Goal: Obtain resource: Obtain resource

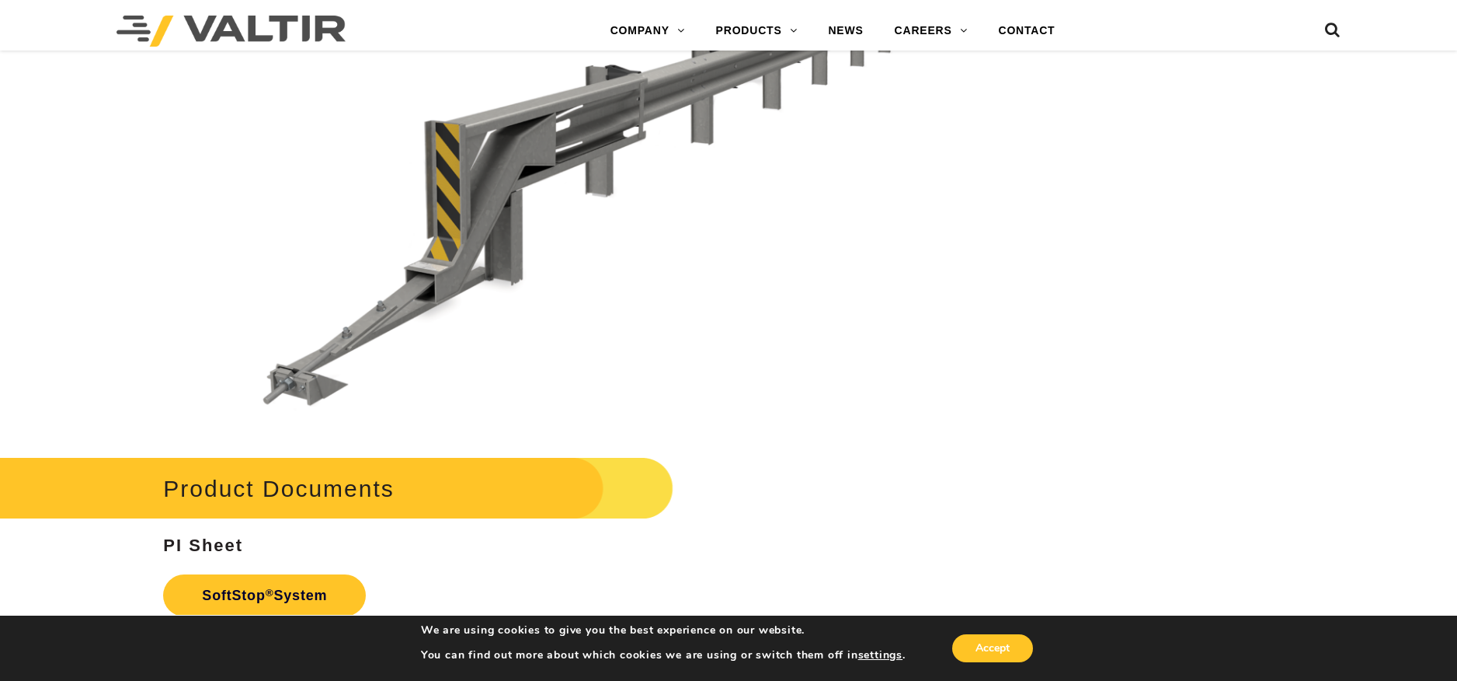
scroll to position [5205, 0]
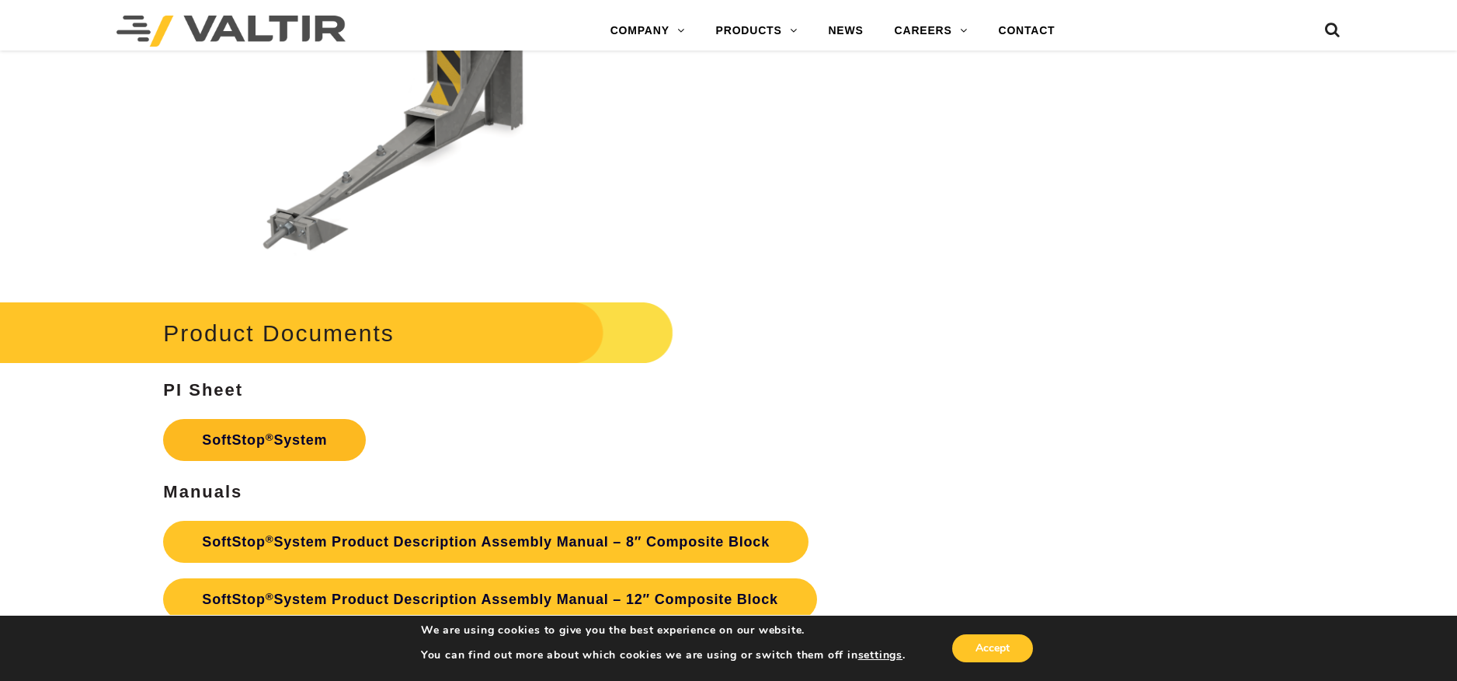
click at [296, 449] on link "SoftStop ® System" at bounding box center [264, 440] width 203 height 42
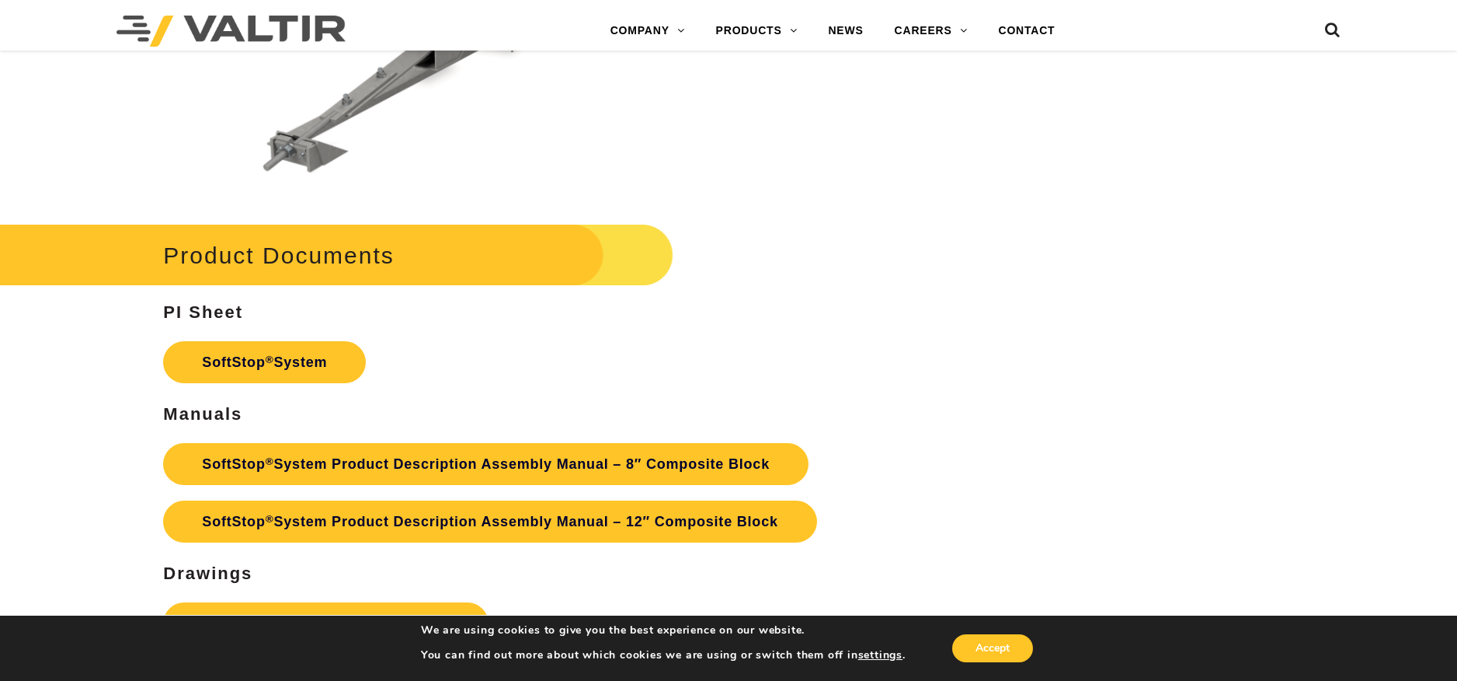
scroll to position [5360, 0]
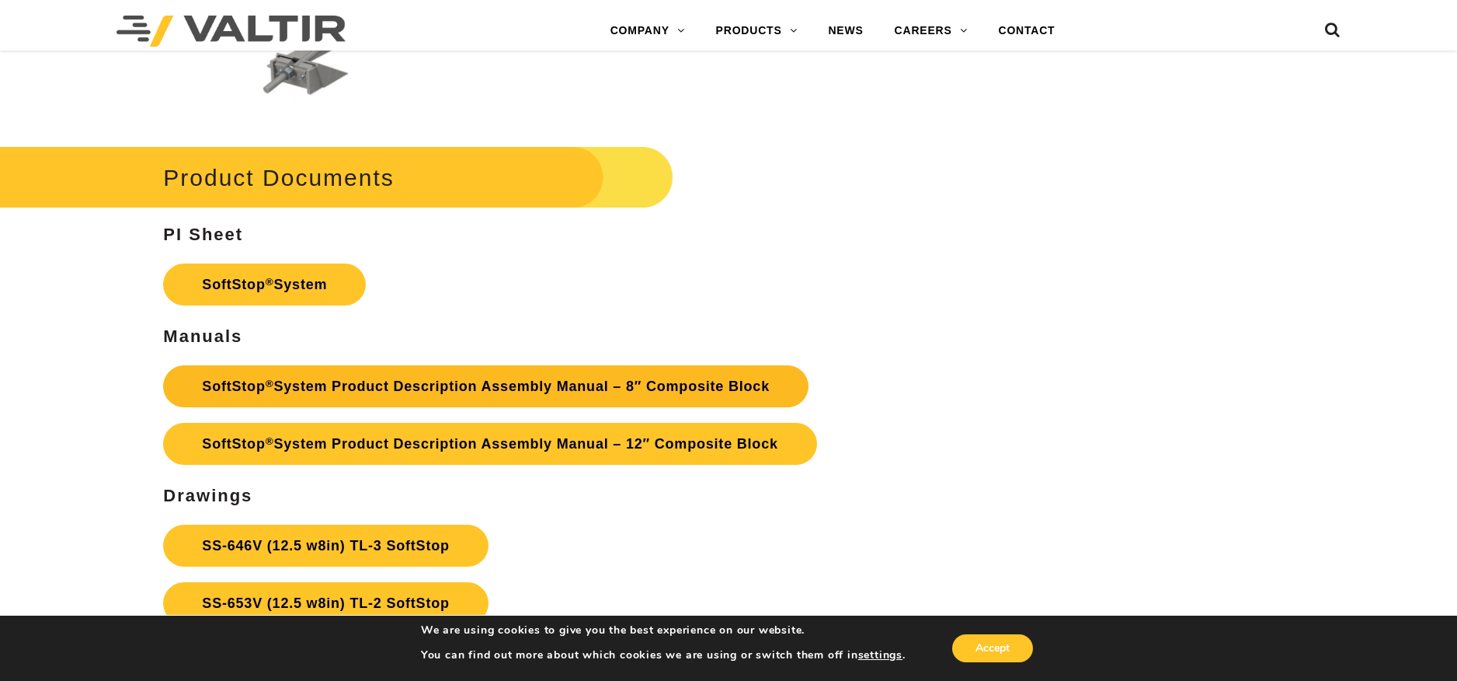
click at [539, 392] on link "SoftStop ® System Product Description Assembly Manual – 8″ Composite Block" at bounding box center [486, 386] width 646 height 42
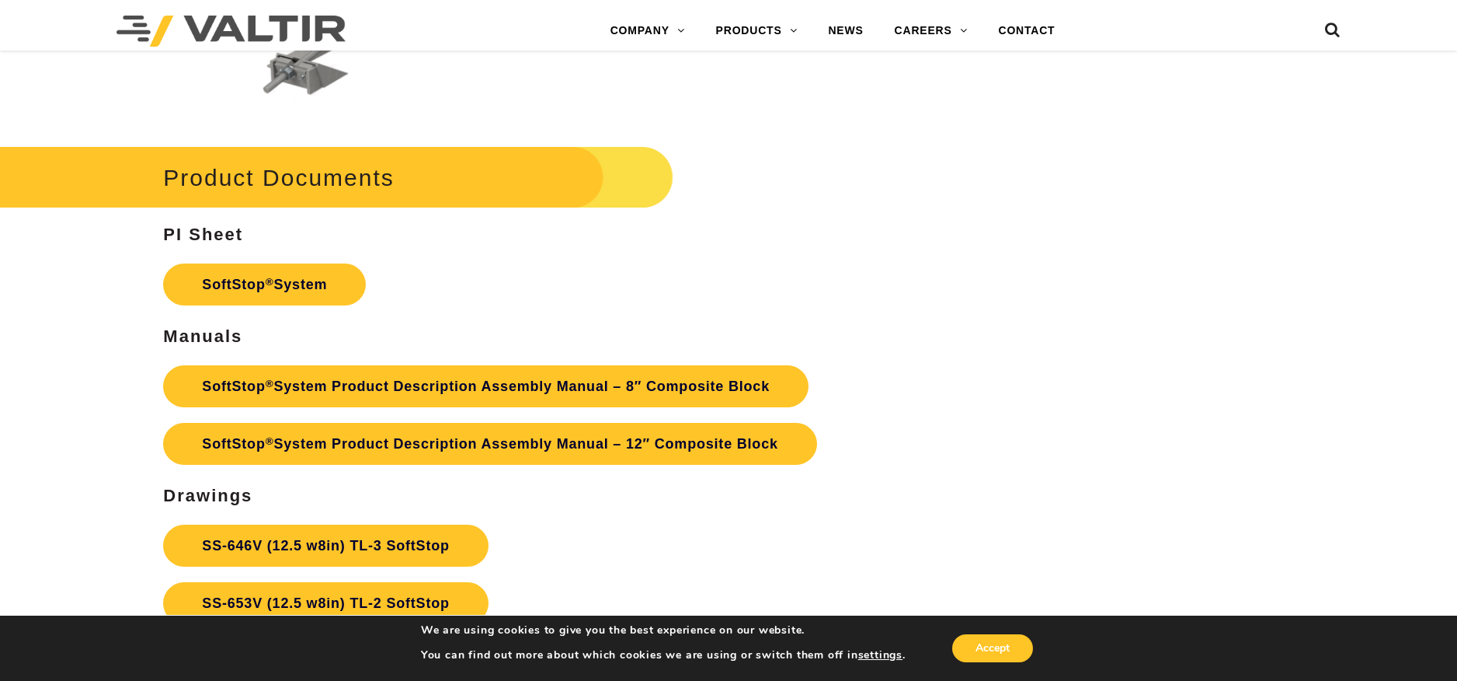
scroll to position [5516, 0]
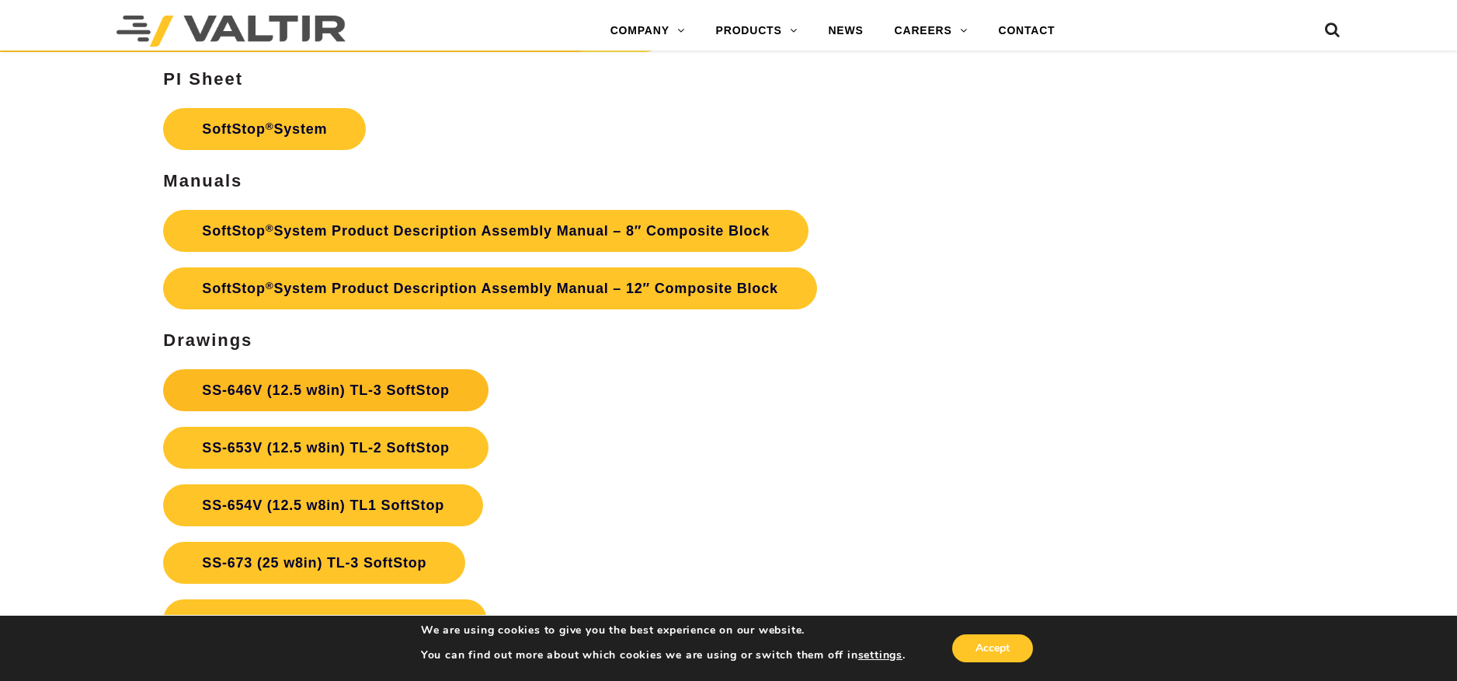
click at [419, 390] on link "SS-646V (12.5 w8in) TL-3 SoftStop" at bounding box center [325, 390] width 325 height 42
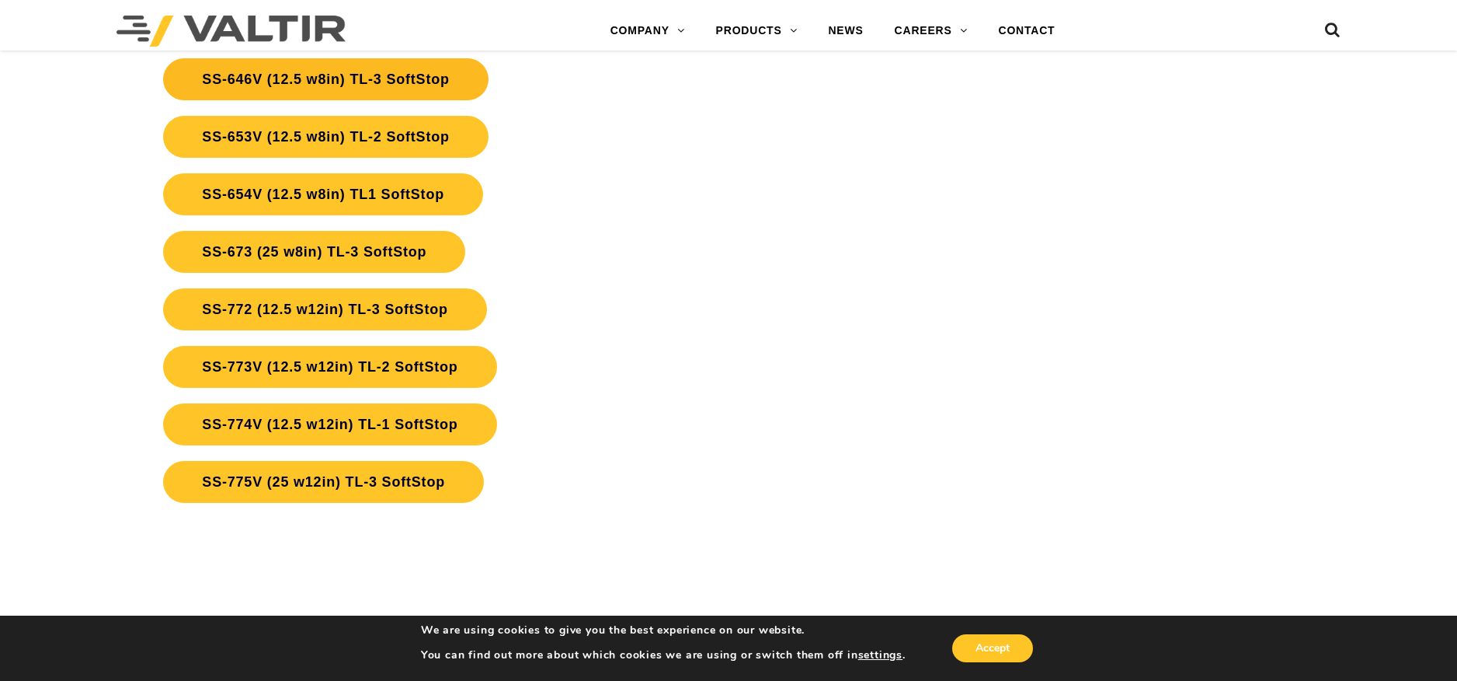
scroll to position [5516, 0]
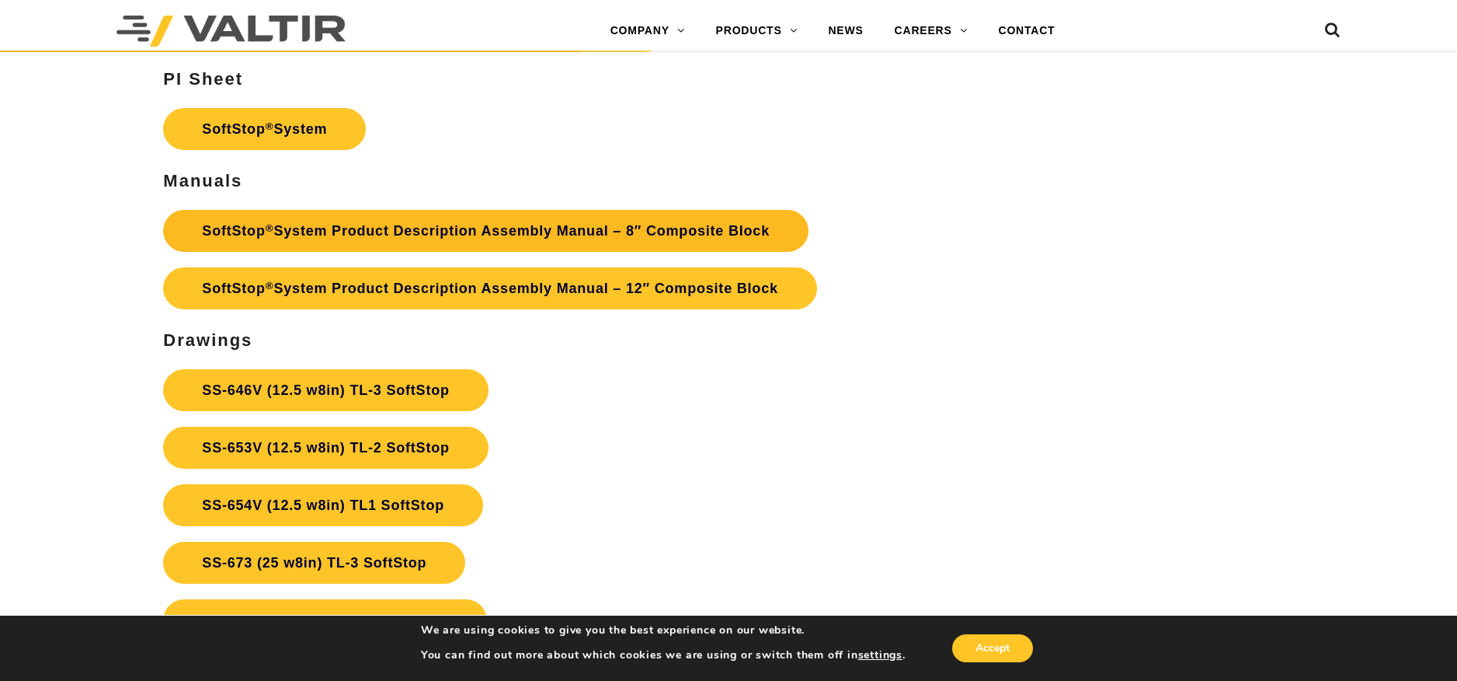
click at [464, 234] on link "SoftStop ® System Product Description Assembly Manual – 8″ Composite Block" at bounding box center [486, 231] width 646 height 42
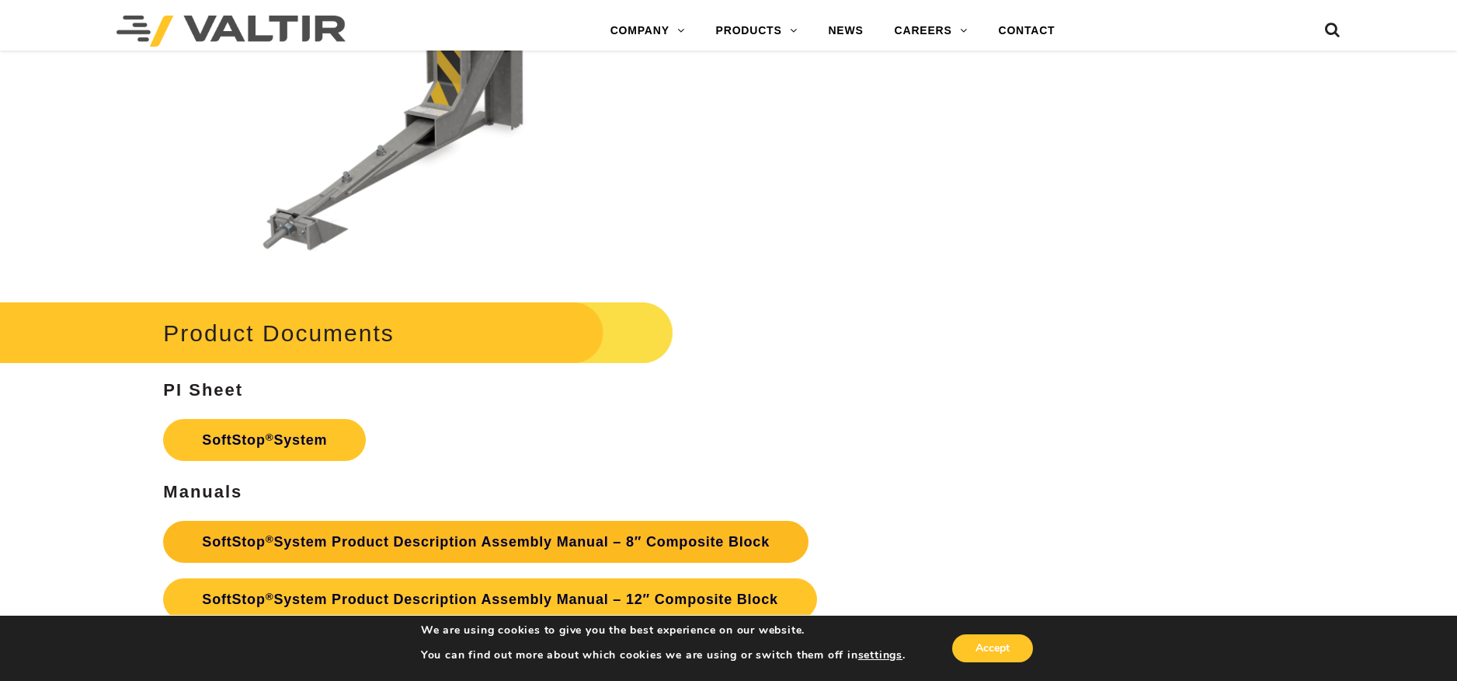
scroll to position [5360, 0]
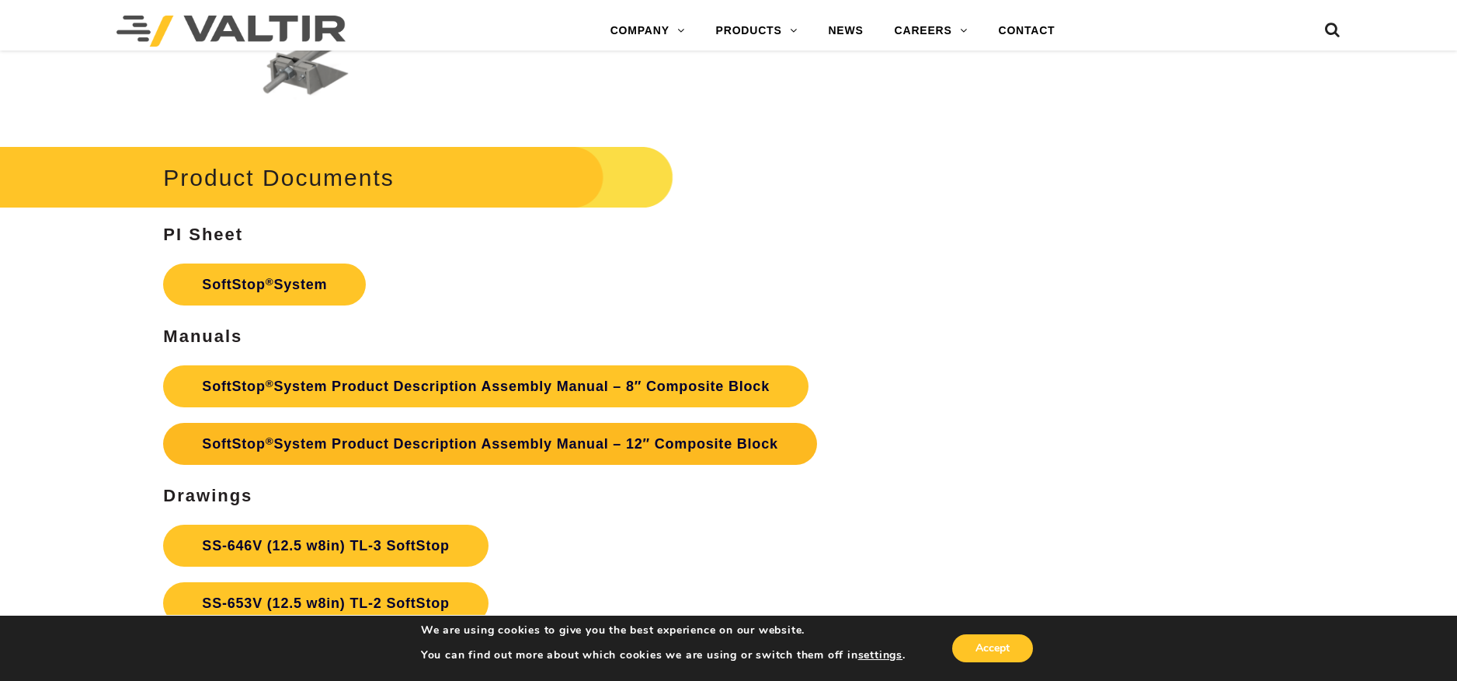
click at [423, 443] on link "SoftStop ® System Product Description Assembly Manual – 12″ Composite Block" at bounding box center [489, 444] width 653 height 42
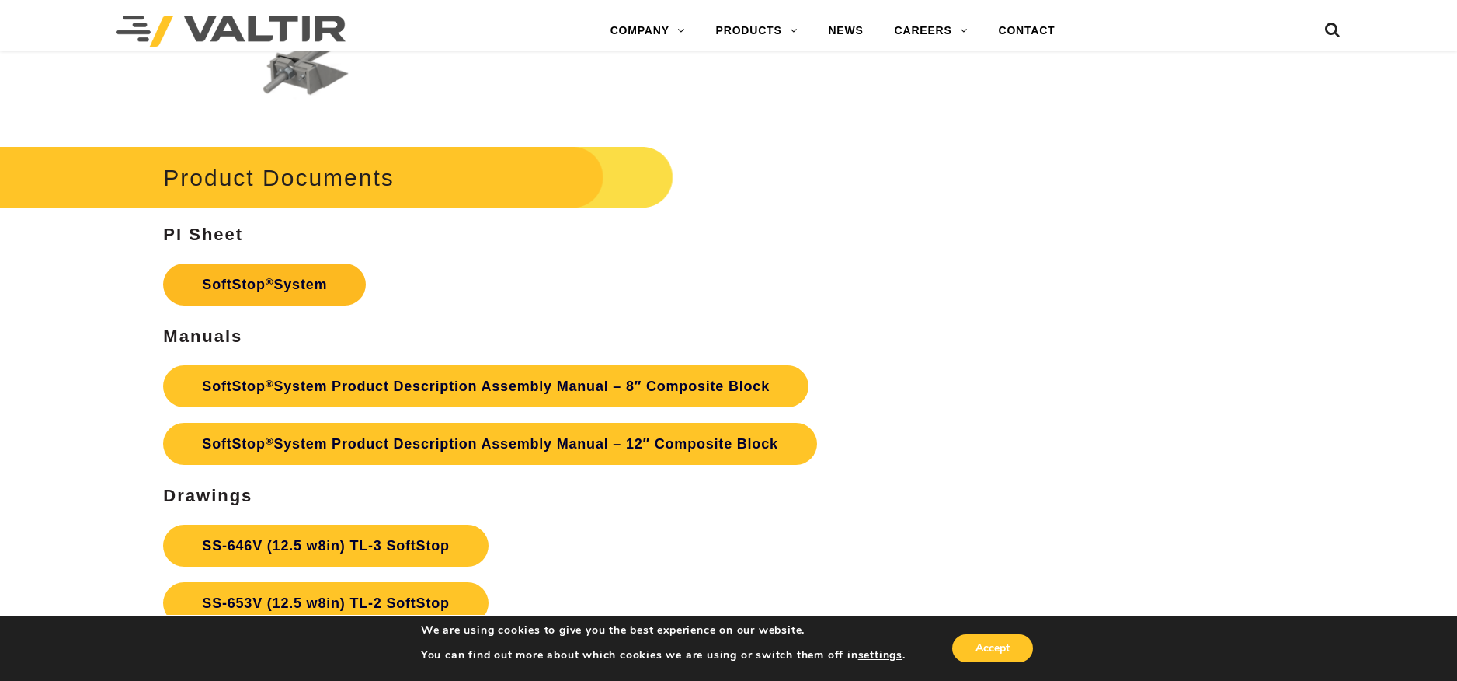
scroll to position [5516, 0]
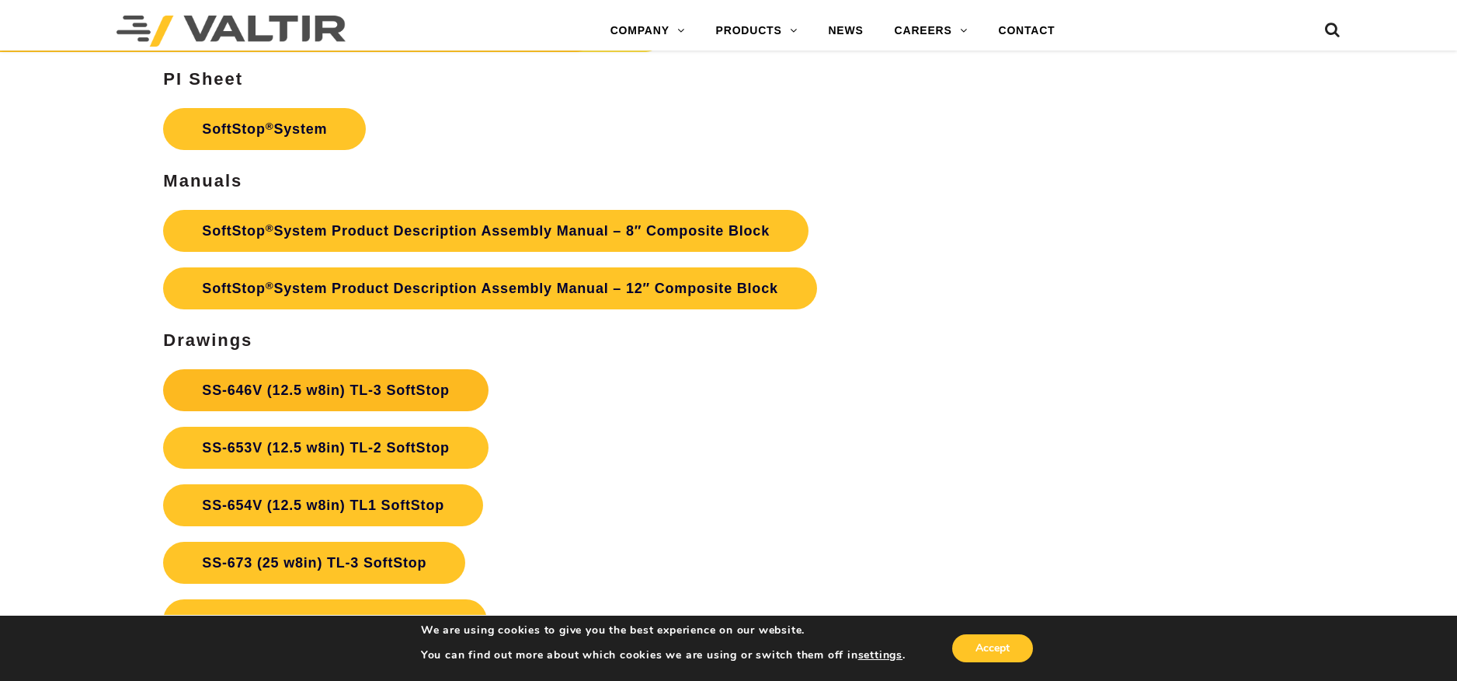
click at [301, 391] on link "SS-646V (12.5 w8in) TL-3 SoftStop" at bounding box center [325, 390] width 325 height 42
